Goal: Navigation & Orientation: Find specific page/section

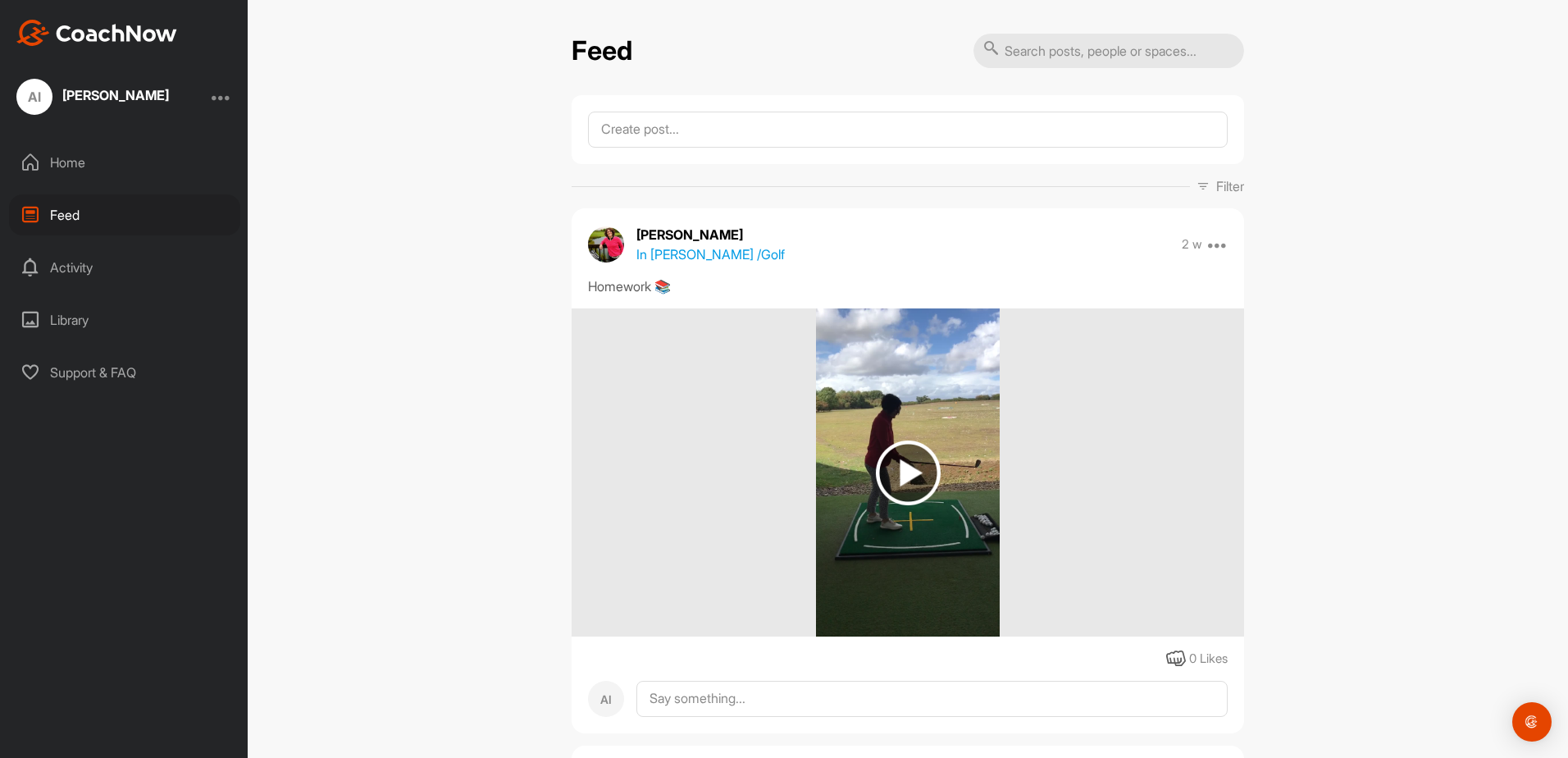
click at [143, 173] on div "Home" at bounding box center [125, 162] width 231 height 41
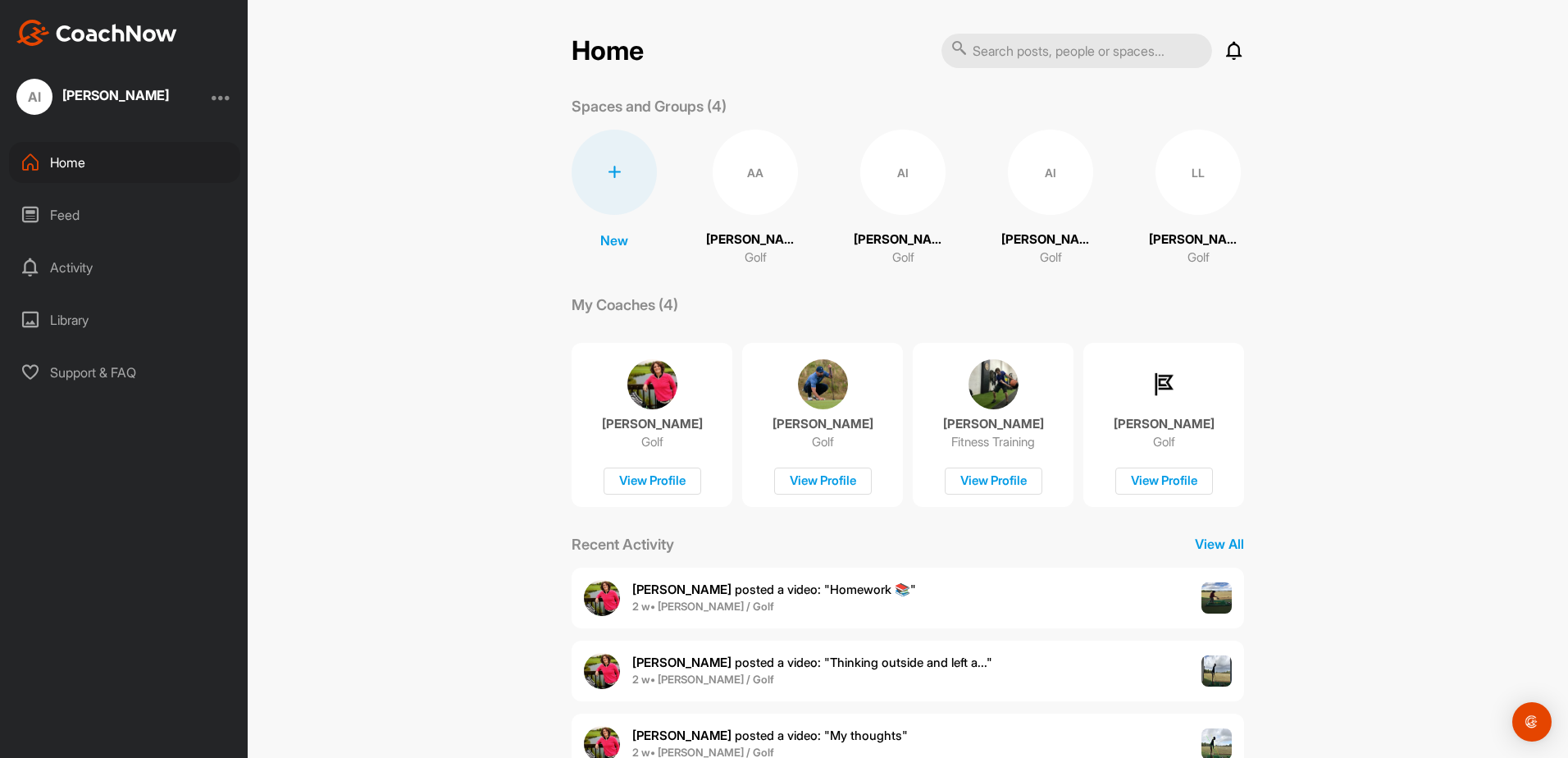
click at [1169, 442] on p "Golf" at bounding box center [1163, 442] width 22 height 16
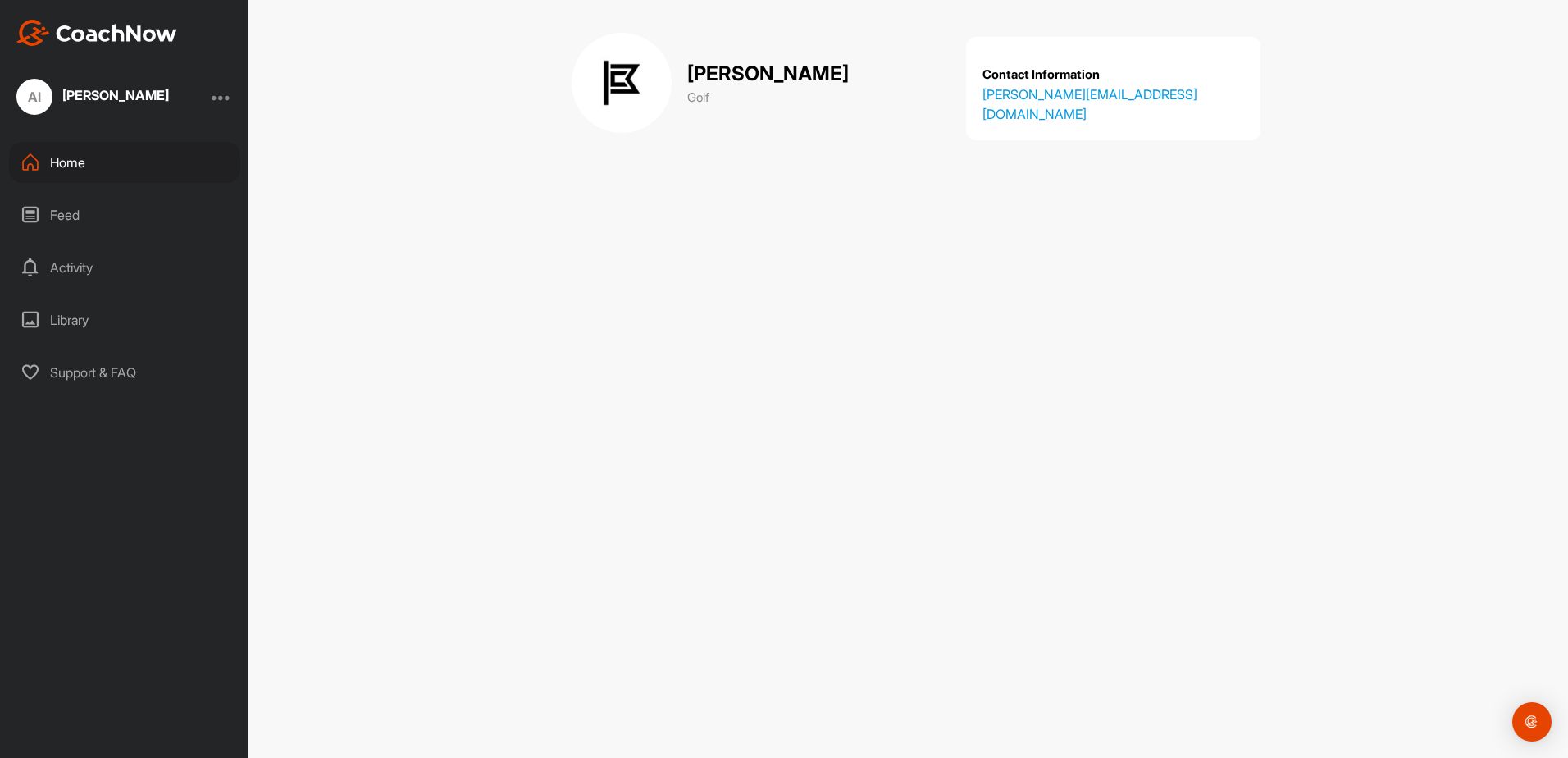
click at [86, 216] on div "Feed" at bounding box center [125, 214] width 231 height 41
